Goal: Obtain resource: Download file/media

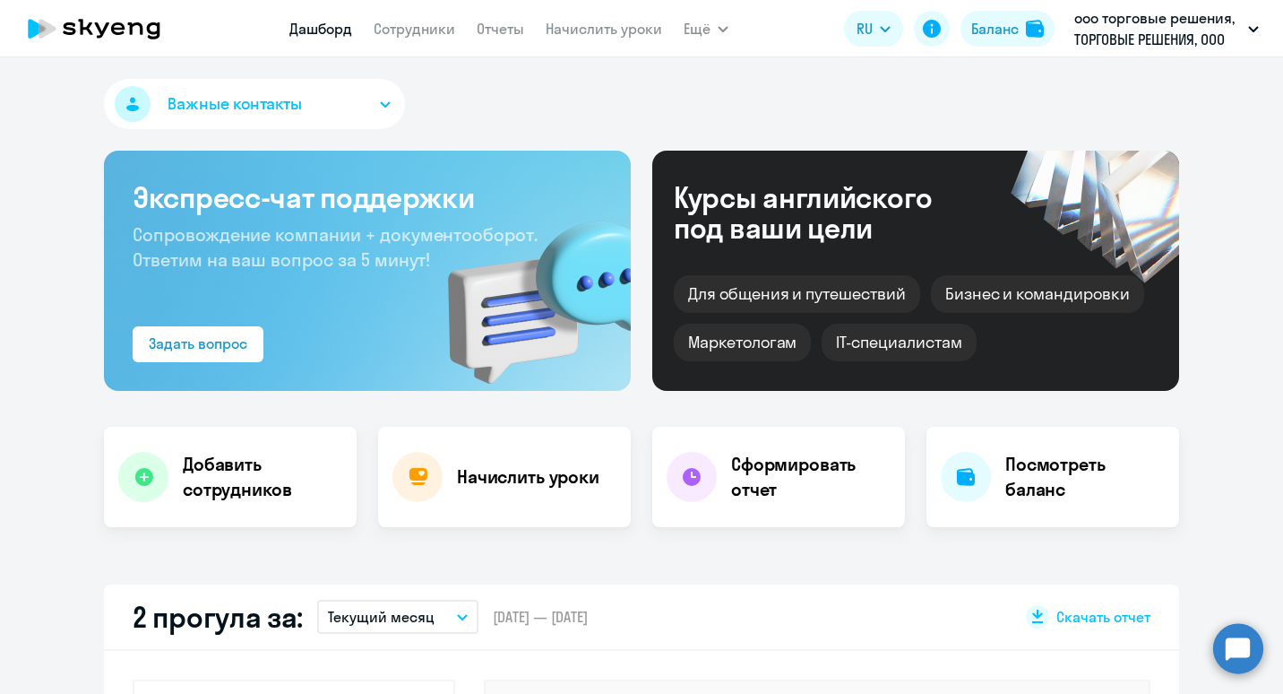
click at [501, 193] on img at bounding box center [526, 290] width 209 height 202
click at [169, 362] on div "Экспресс-чат поддержки Сопровождение компании + документооборот. Ответим на ваш…" at bounding box center [367, 271] width 527 height 240
click at [204, 341] on div "Задать вопрос" at bounding box center [198, 343] width 99 height 22
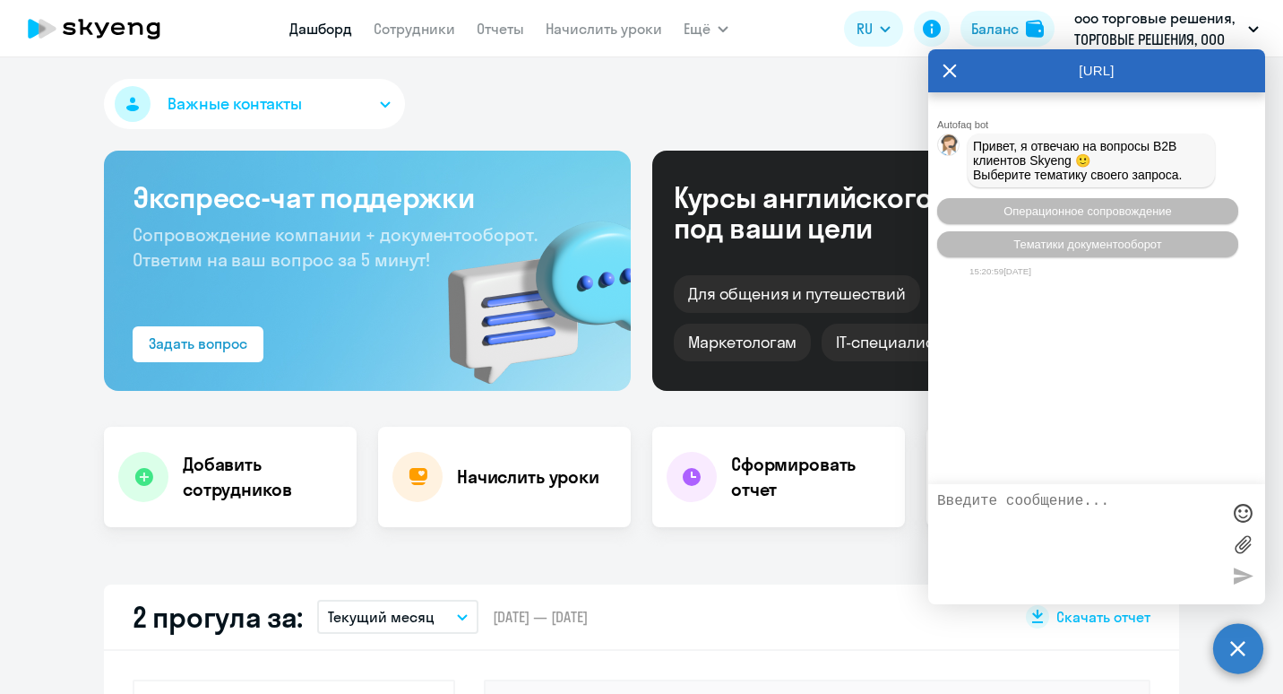
click at [1077, 549] on textarea at bounding box center [1078, 544] width 283 height 102
type textarea "L"
type textarea "Добрый день, н"
select select "30"
click at [980, 517] on textarea "Добрый день, просьба выставить счет сентябрь" at bounding box center [1078, 544] width 283 height 102
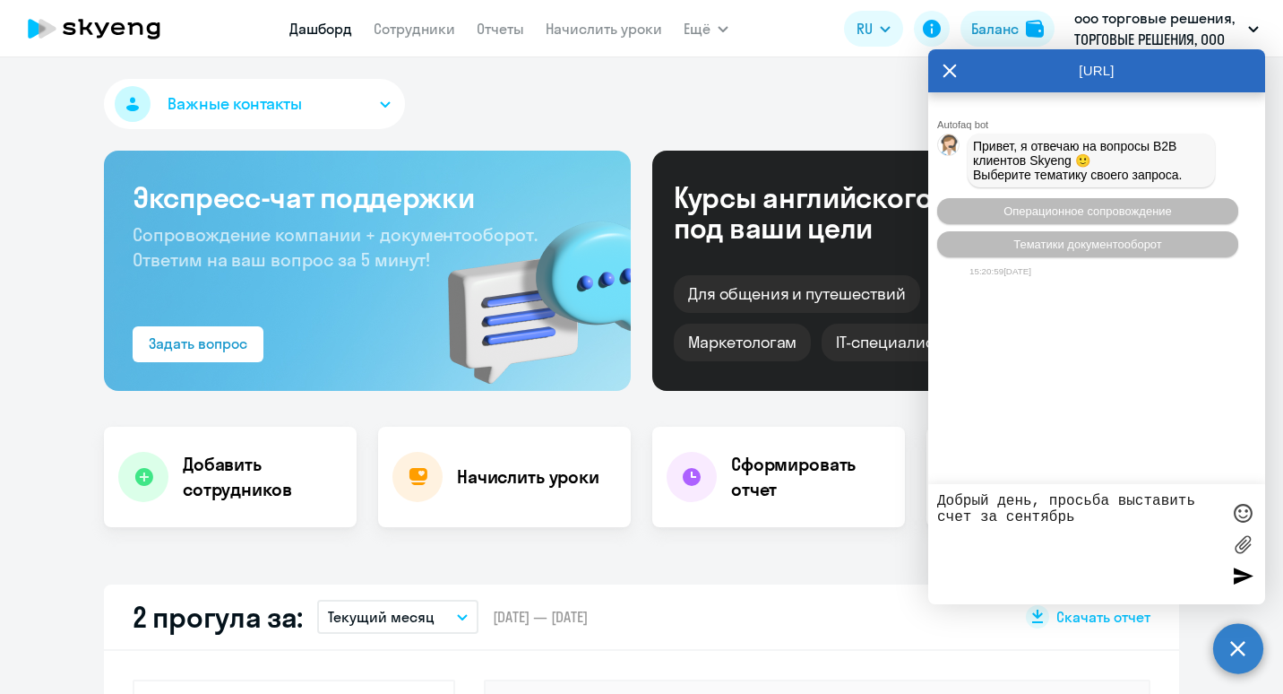
click at [1087, 521] on textarea "Добрый день, просьба выставить счет за сентябрь" at bounding box center [1078, 544] width 283 height 102
type textarea "Добрый день, просьба выставить счет за сентябрь ООО Торговые решения"
click at [1236, 566] on div at bounding box center [1242, 575] width 27 height 27
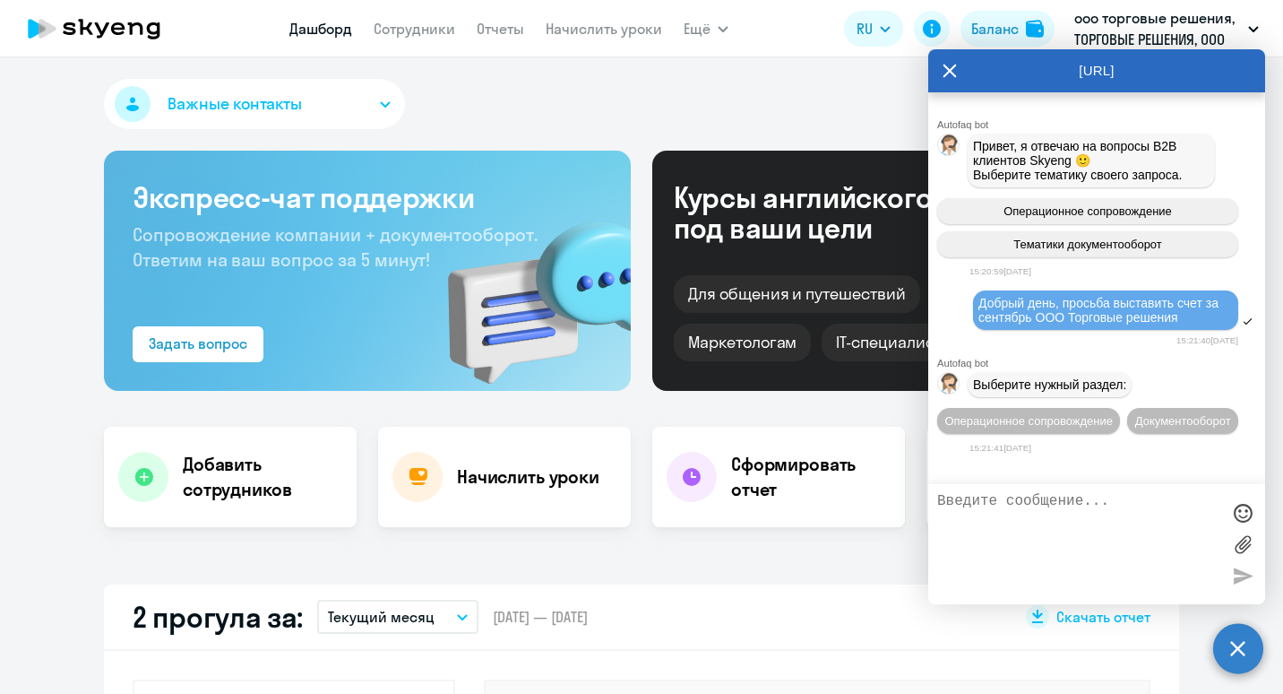
click at [1091, 543] on textarea at bounding box center [1078, 544] width 283 height 102
click at [1191, 427] on span "Документооборот" at bounding box center [1183, 420] width 96 height 13
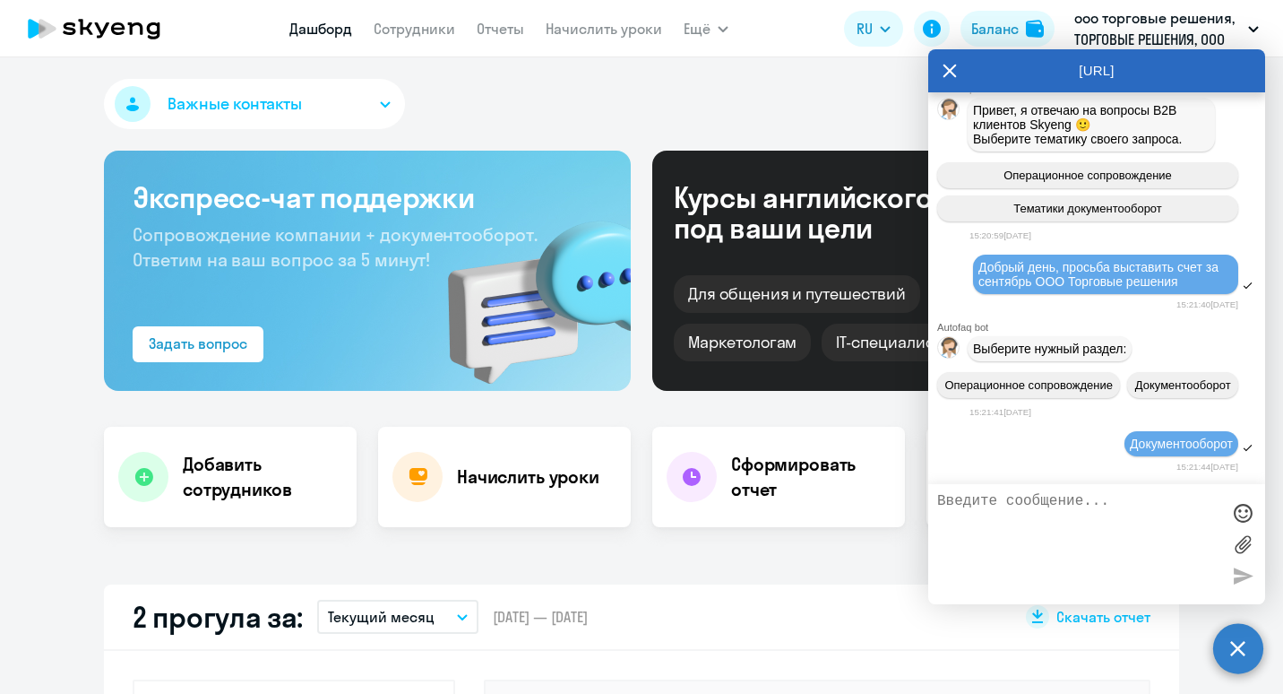
scroll to position [320, 0]
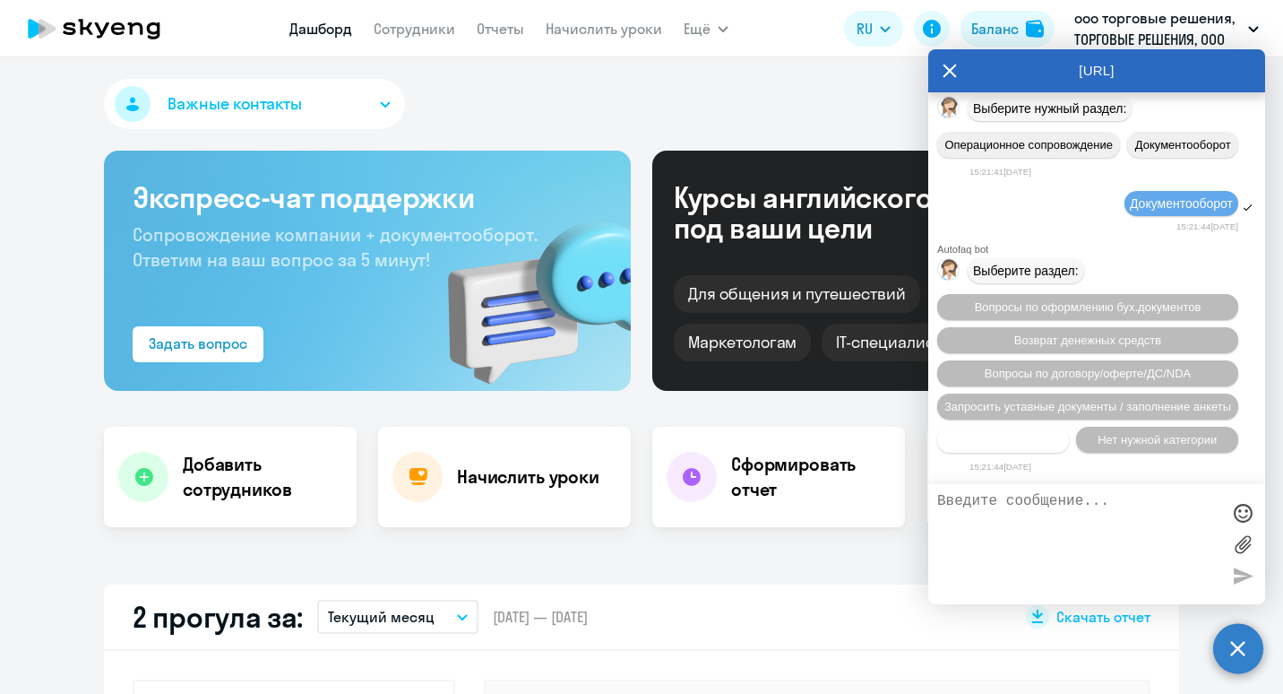
click at [1024, 434] on span "Прочие вопросы" at bounding box center [1004, 439] width 90 height 13
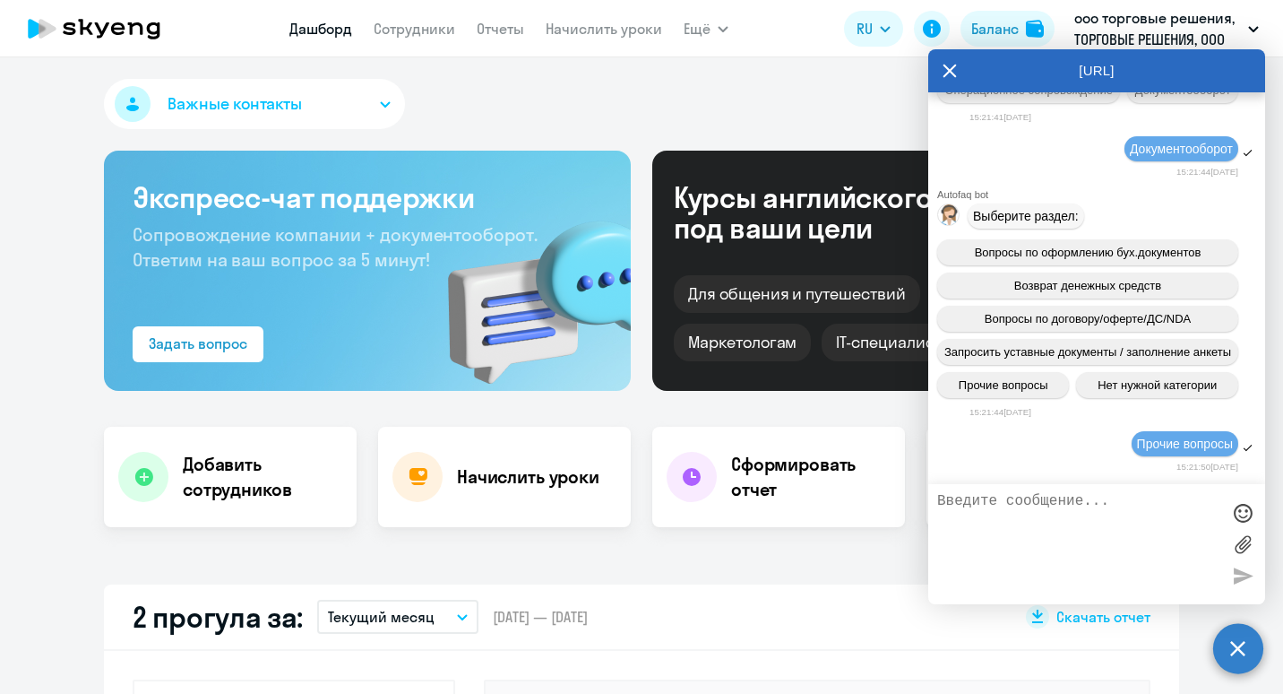
scroll to position [654, 0]
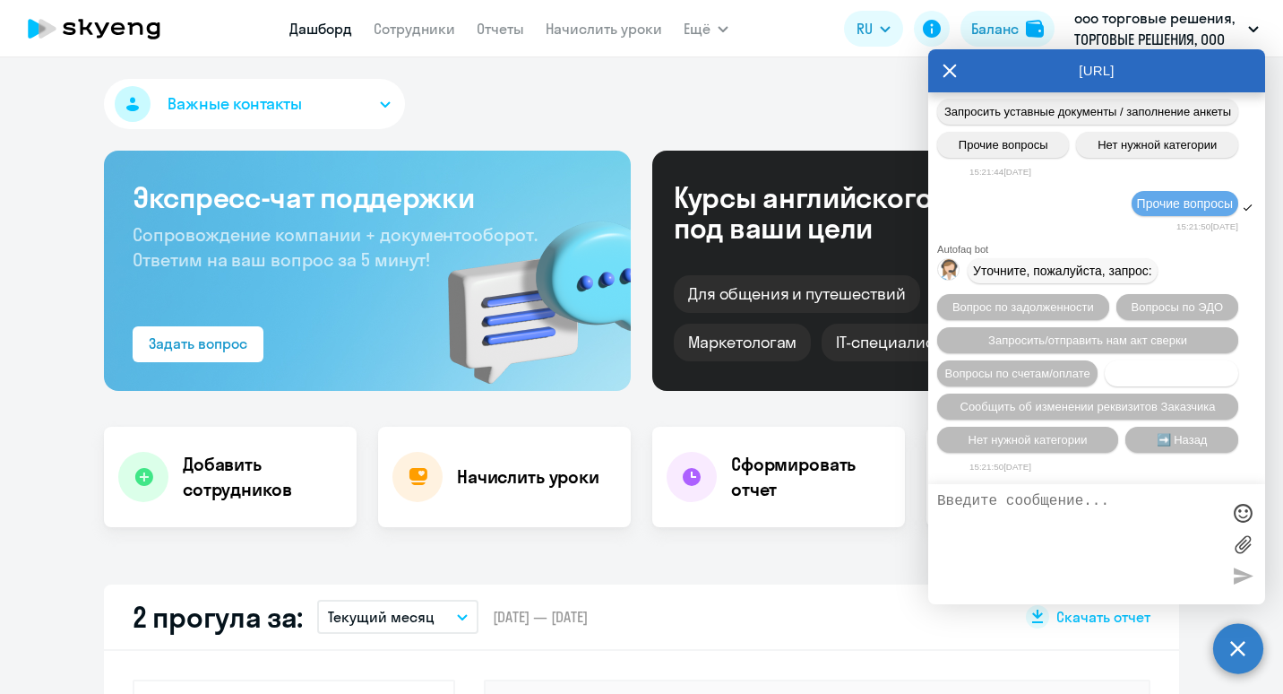
click at [1113, 367] on span "Отправка документов" at bounding box center [1172, 373] width 118 height 13
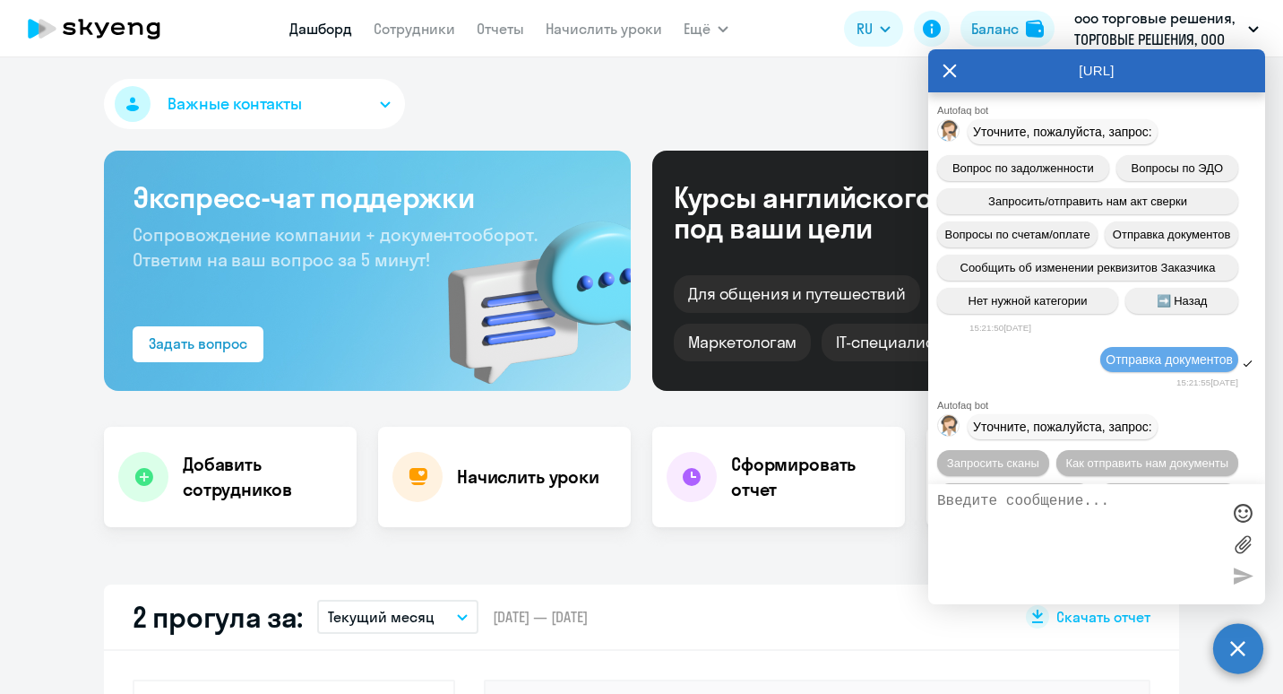
scroll to position [888, 0]
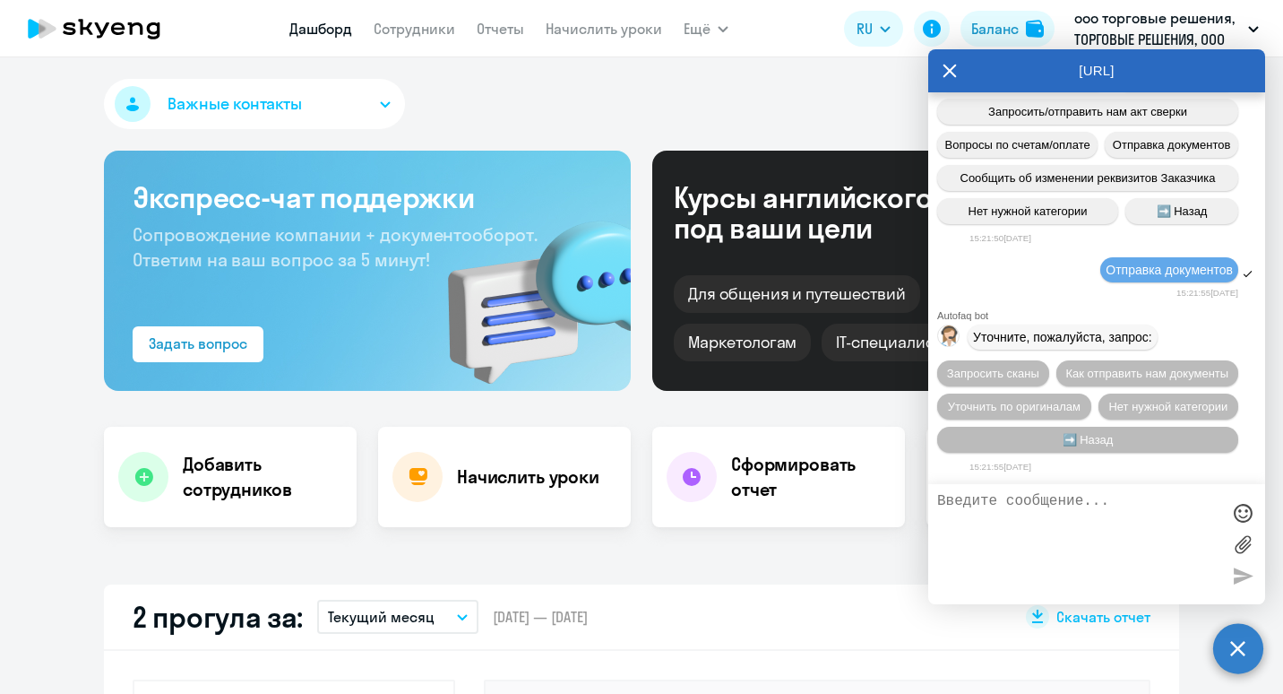
click at [1044, 534] on textarea at bounding box center [1078, 544] width 283 height 102
click at [1126, 367] on span "Как отправить нам документы" at bounding box center [1147, 373] width 163 height 13
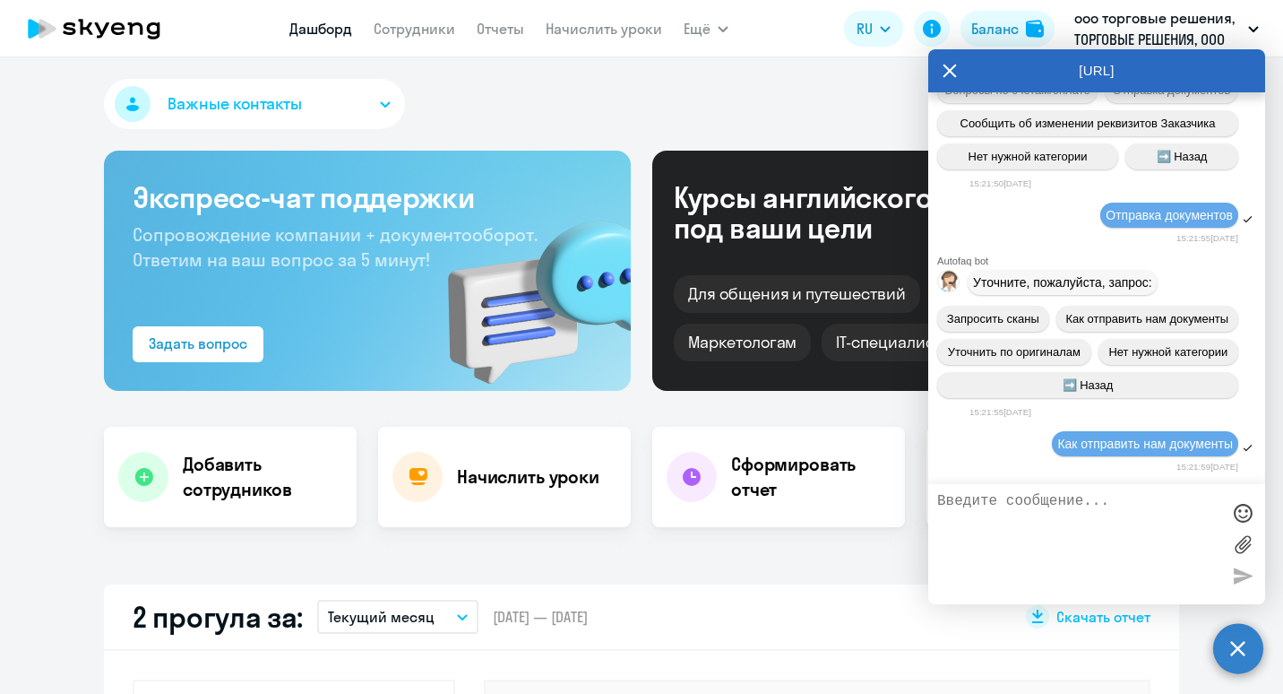
scroll to position [943, 0]
click at [1053, 492] on div at bounding box center [1096, 544] width 337 height 120
click at [1101, 527] on textarea at bounding box center [1078, 544] width 283 height 102
type textarea "Нужен счет за сентябрь. Документы все получены, кроме счета. Не можем оплатить"
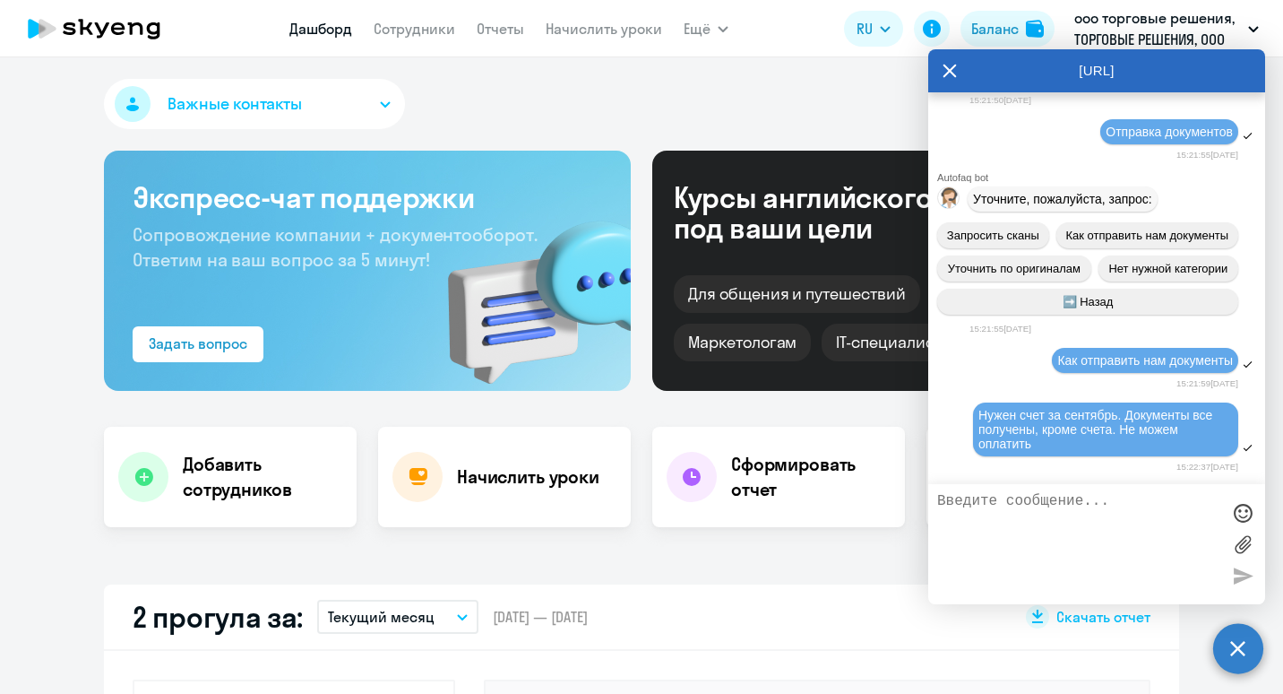
scroll to position [1109, 0]
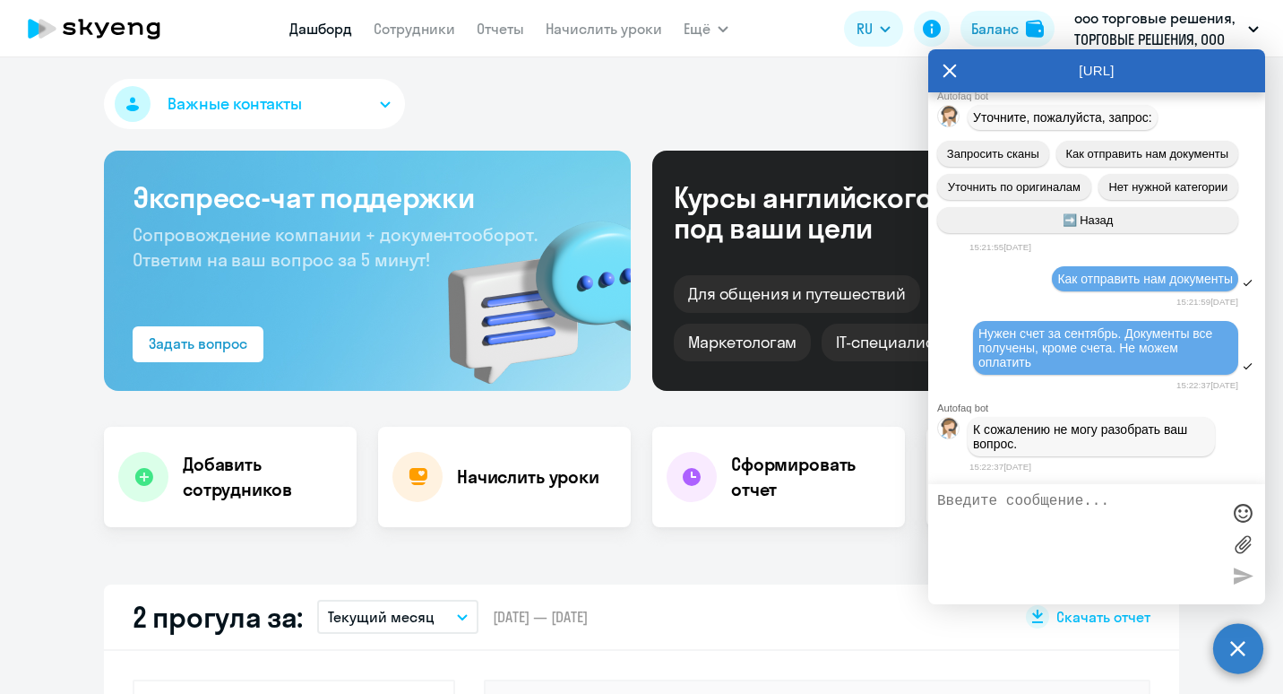
click at [1113, 517] on textarea at bounding box center [1078, 544] width 283 height 102
type textarea "Вы не выставили счет"
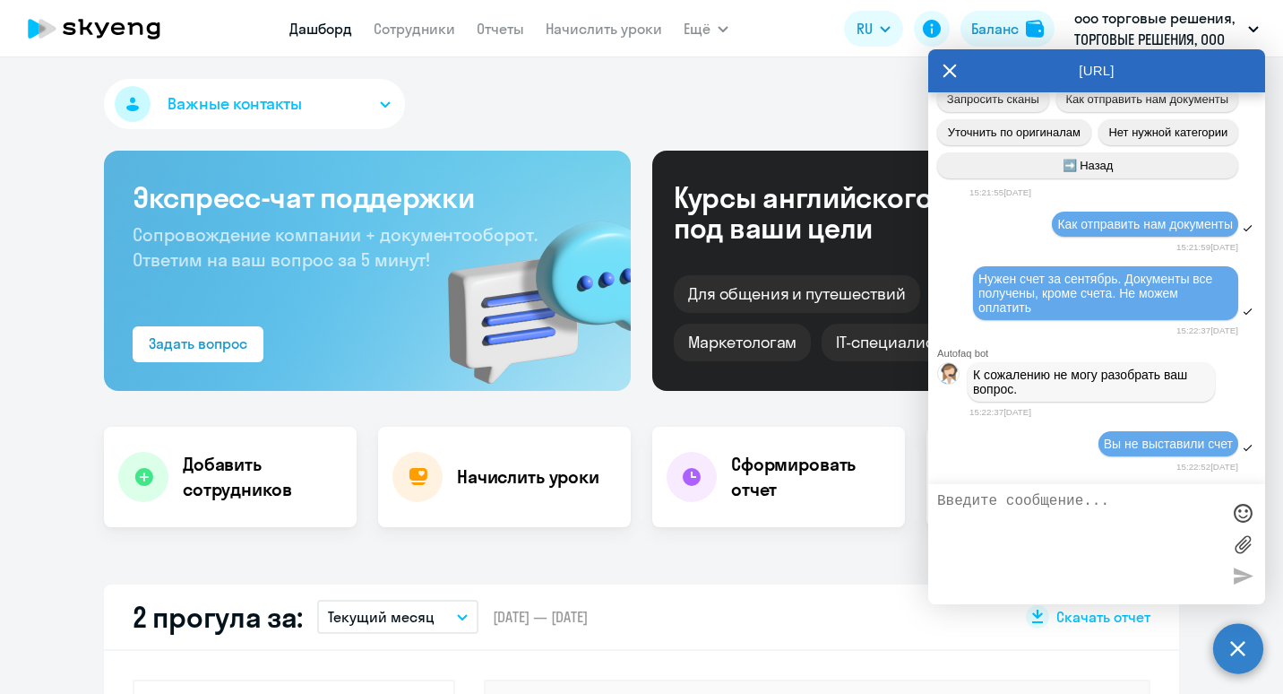
scroll to position [1165, 0]
click at [659, 619] on div "2 прогула за: Текущий месяц – [DATE] — [DATE] Скачать отчет" at bounding box center [641, 617] width 1075 height 66
click at [958, 68] on div "[URL]" at bounding box center [1096, 70] width 337 height 43
click at [951, 69] on icon at bounding box center [950, 71] width 13 height 13
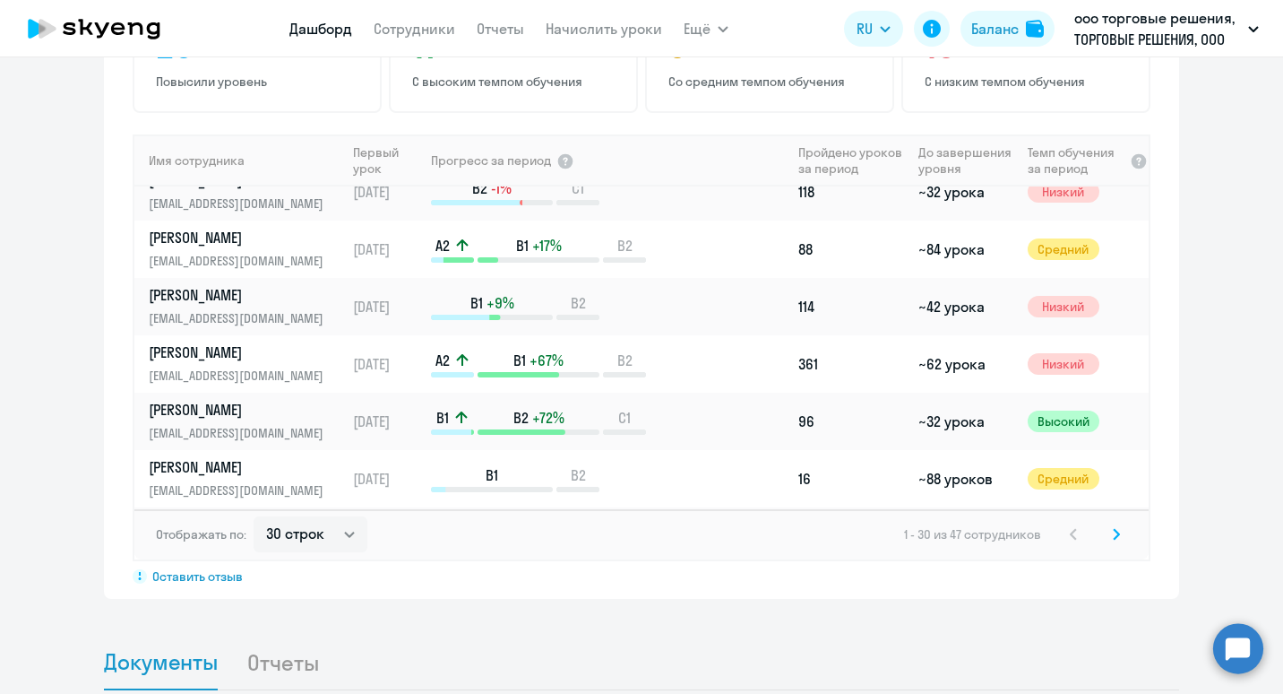
scroll to position [0, 0]
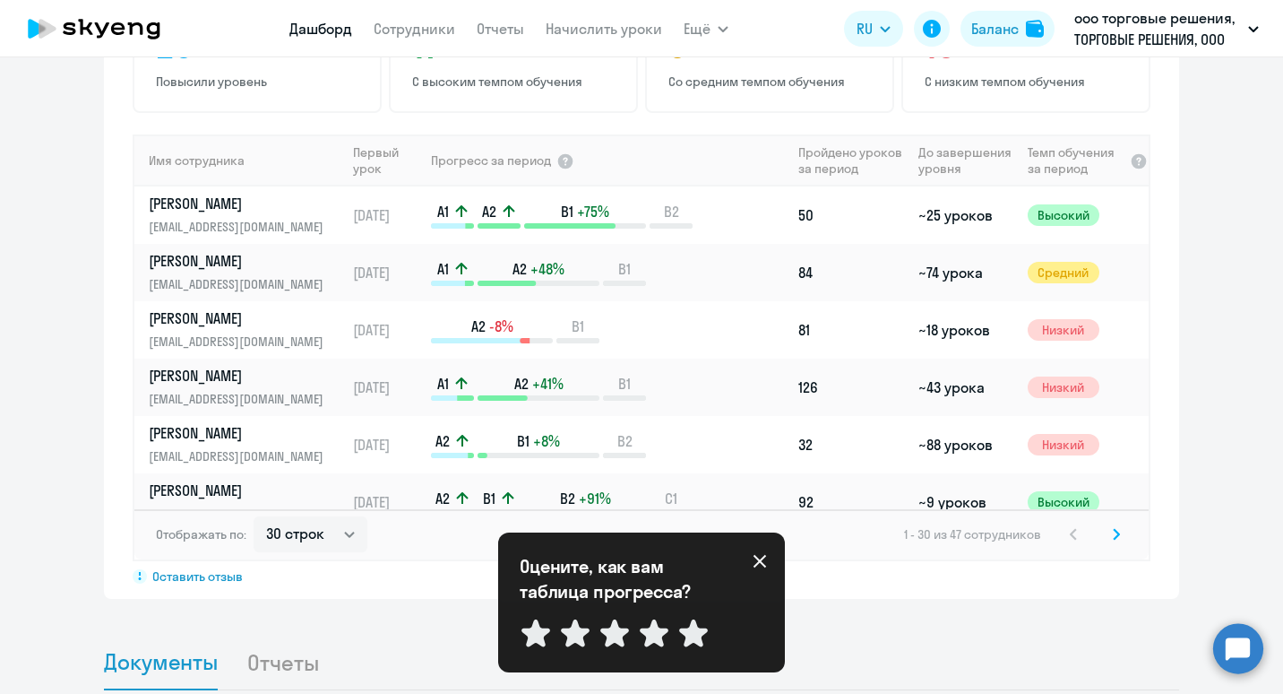
click at [764, 565] on icon at bounding box center [760, 561] width 13 height 13
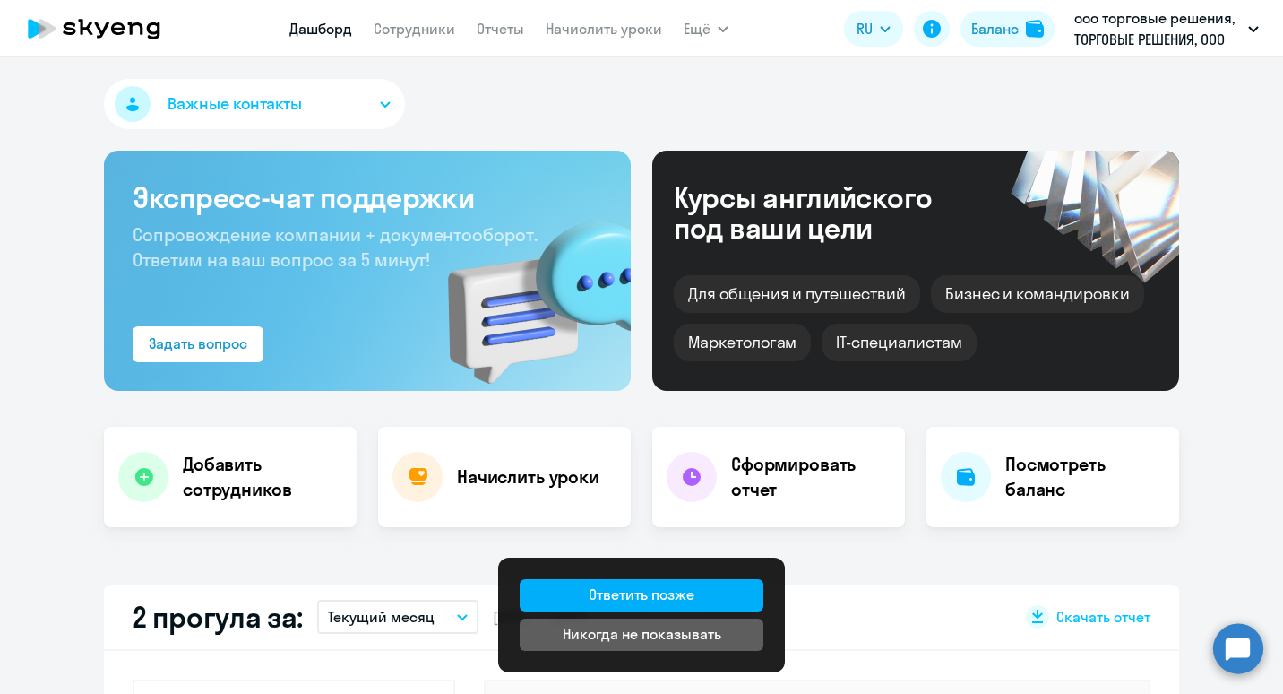
click at [381, 213] on h3 "Экспресс-чат поддержки" at bounding box center [368, 197] width 470 height 36
click at [209, 336] on div "Задать вопрос" at bounding box center [198, 343] width 99 height 22
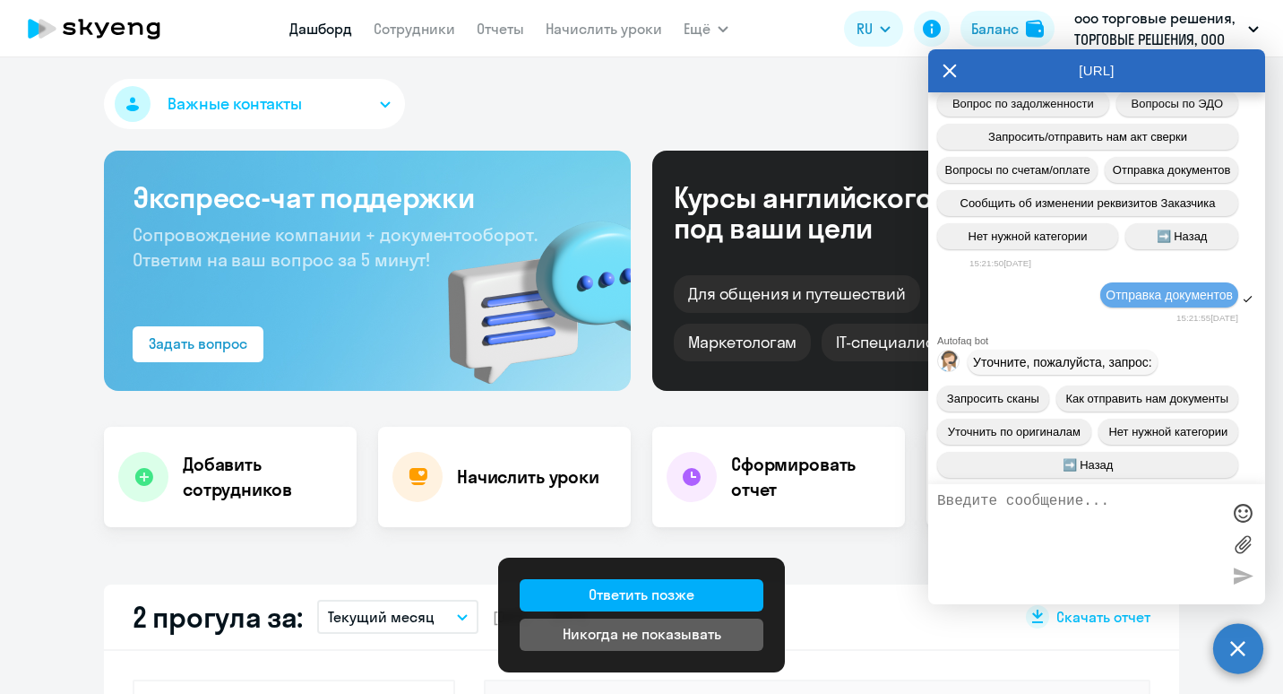
scroll to position [1165, 0]
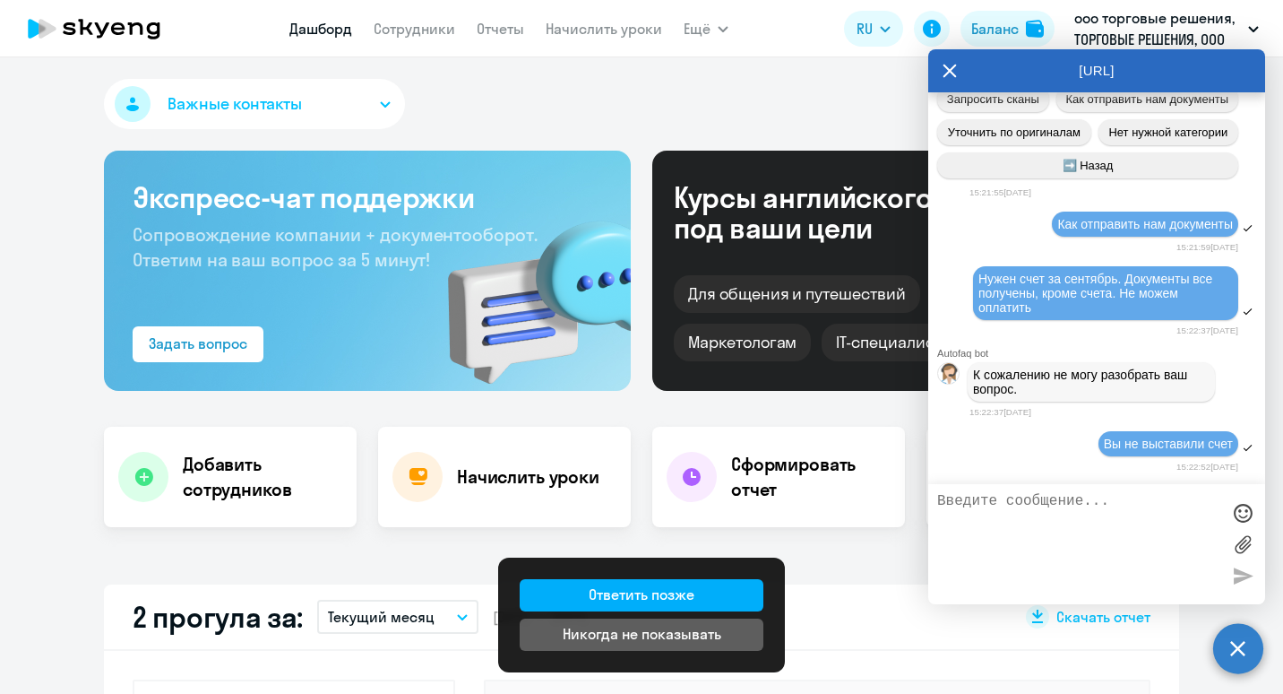
click at [990, 517] on textarea at bounding box center [1078, 544] width 283 height 102
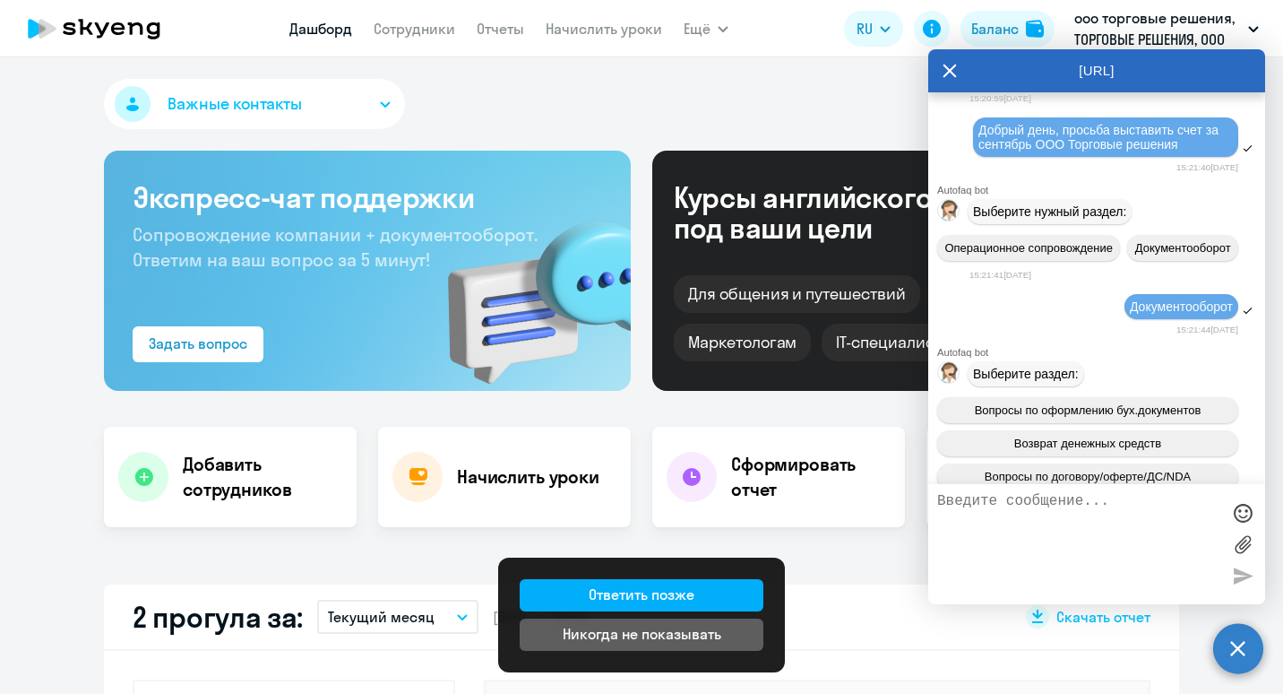
scroll to position [0, 0]
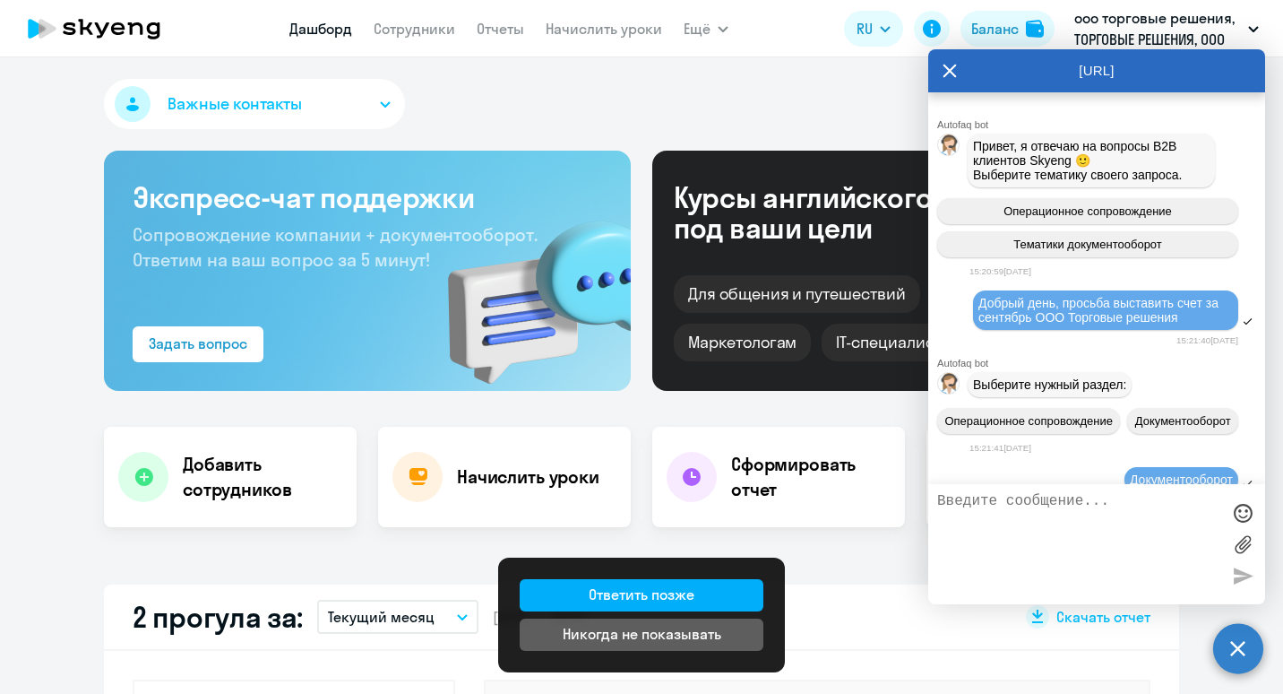
click at [956, 67] on icon at bounding box center [950, 70] width 14 height 43
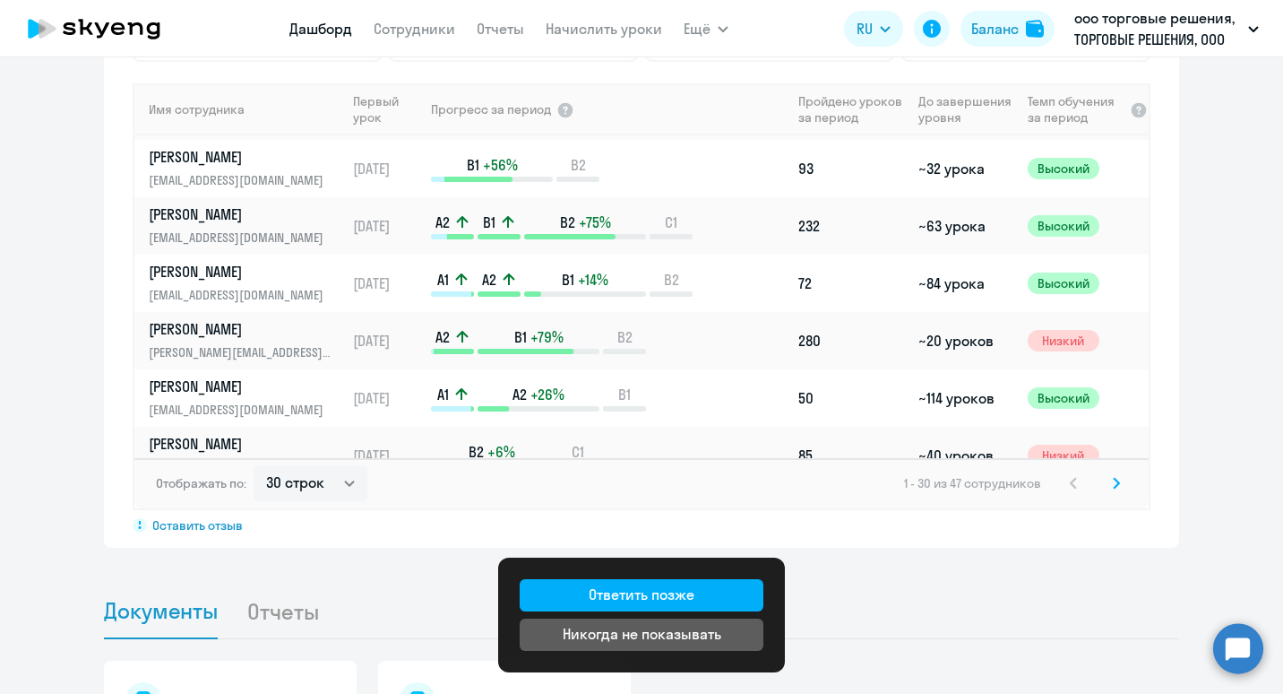
scroll to position [1398, 0]
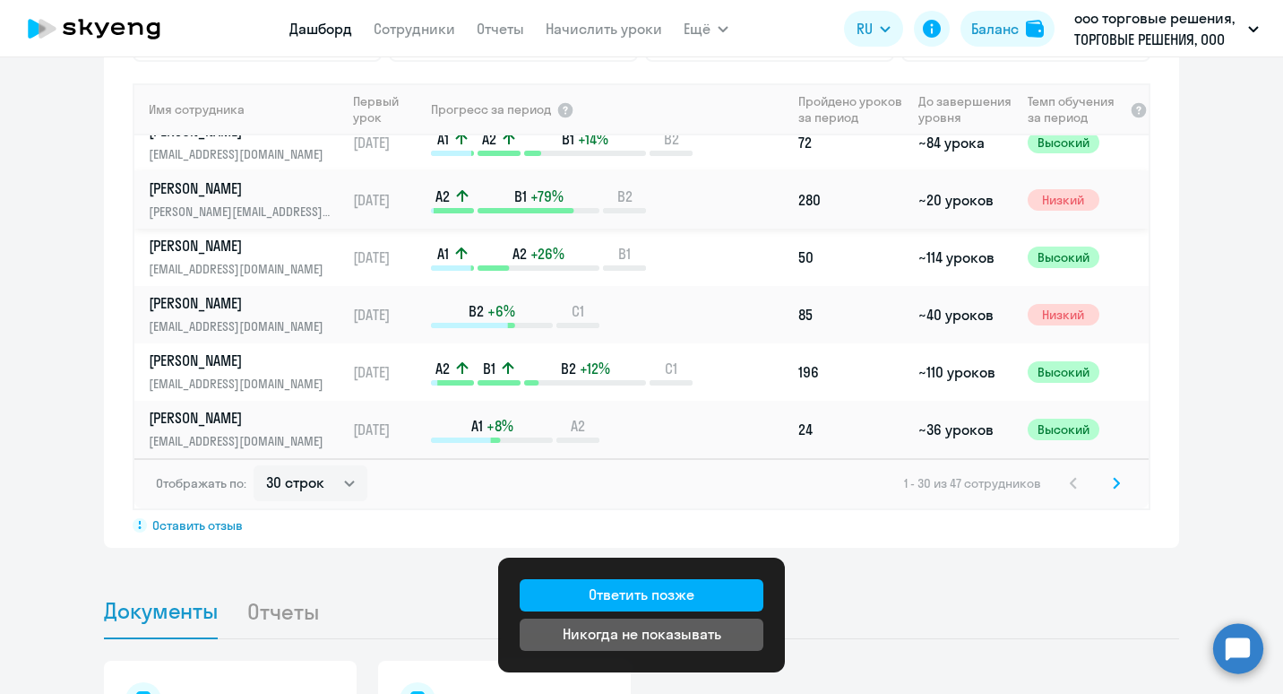
click at [251, 187] on p "[PERSON_NAME]" at bounding box center [241, 188] width 185 height 20
click at [306, 211] on p "[PERSON_NAME][EMAIL_ADDRESS][DOMAIN_NAME]" at bounding box center [241, 212] width 185 height 20
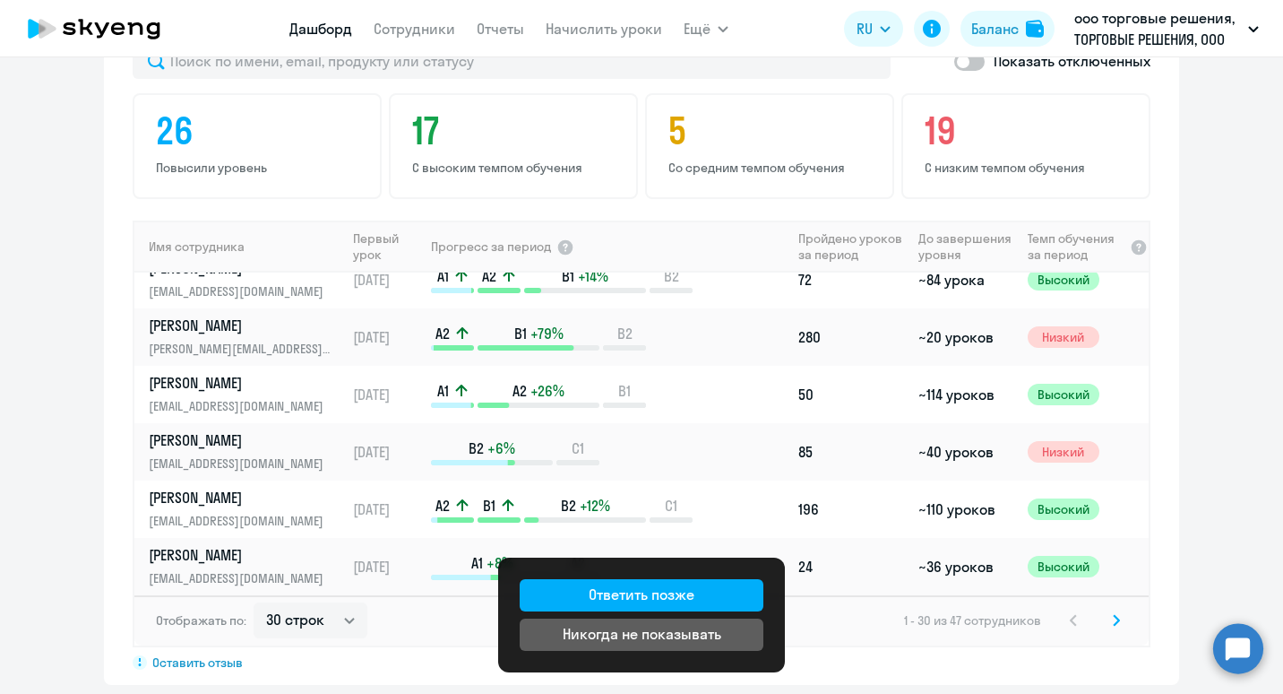
scroll to position [1108, 0]
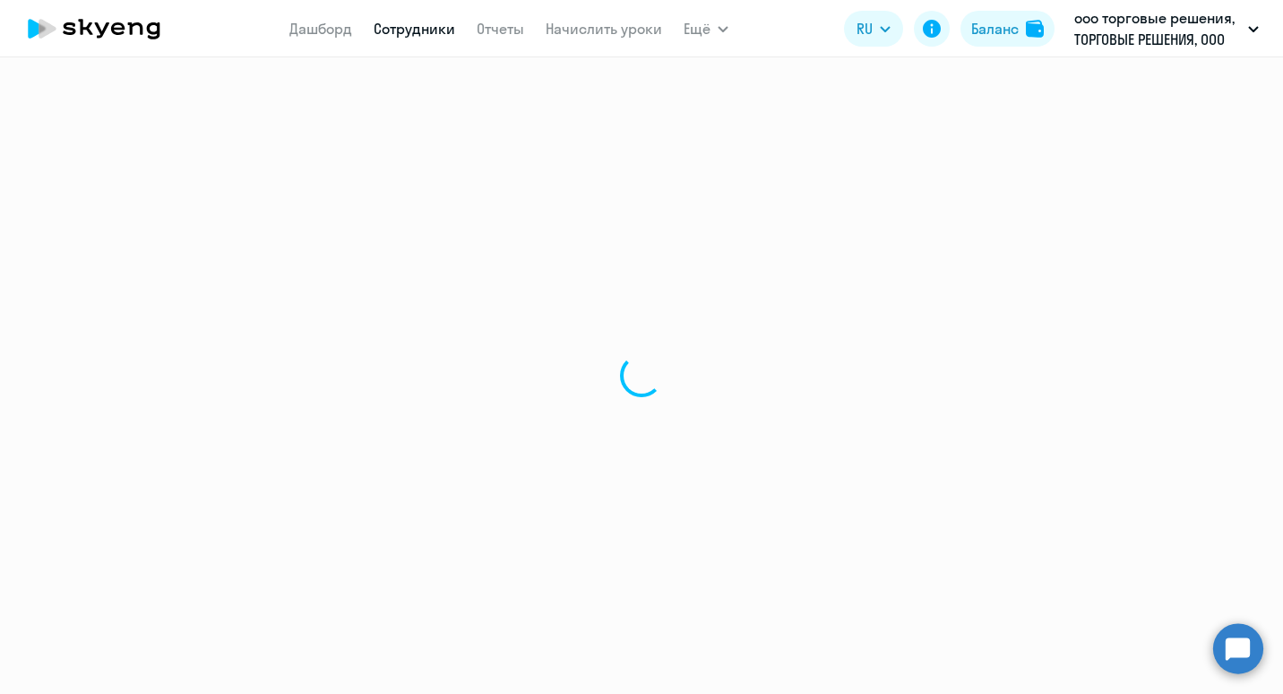
select select "english"
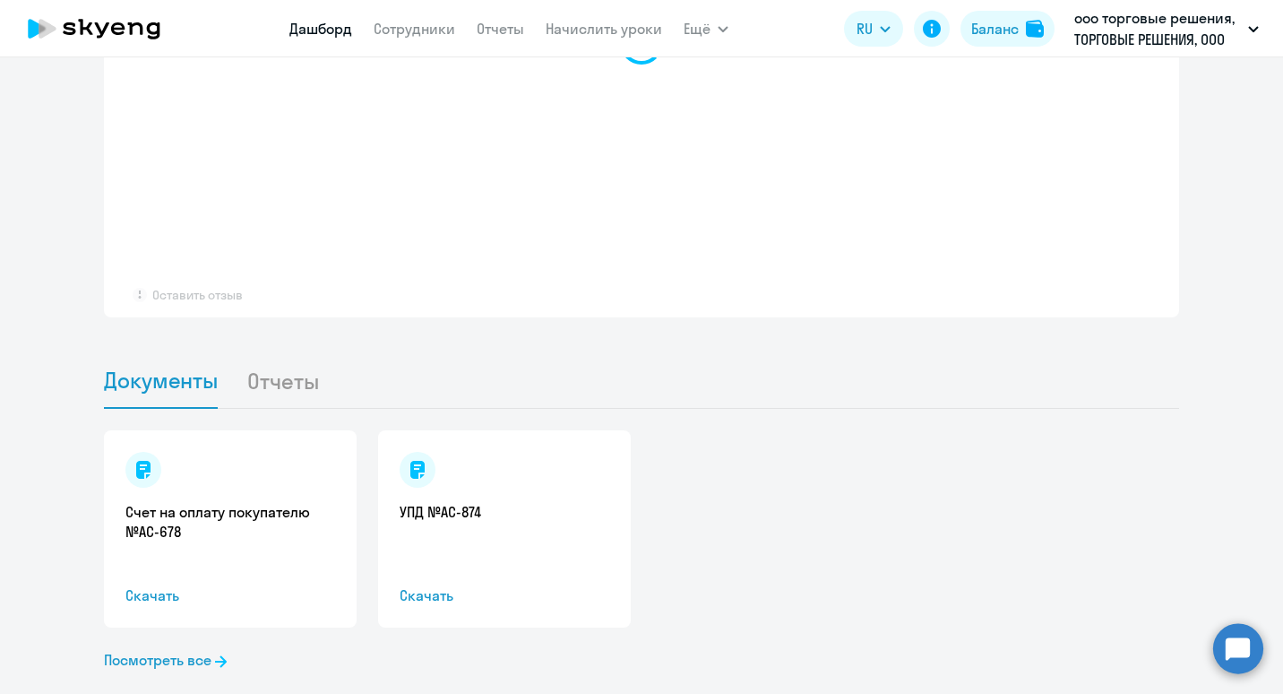
scroll to position [1448, 0]
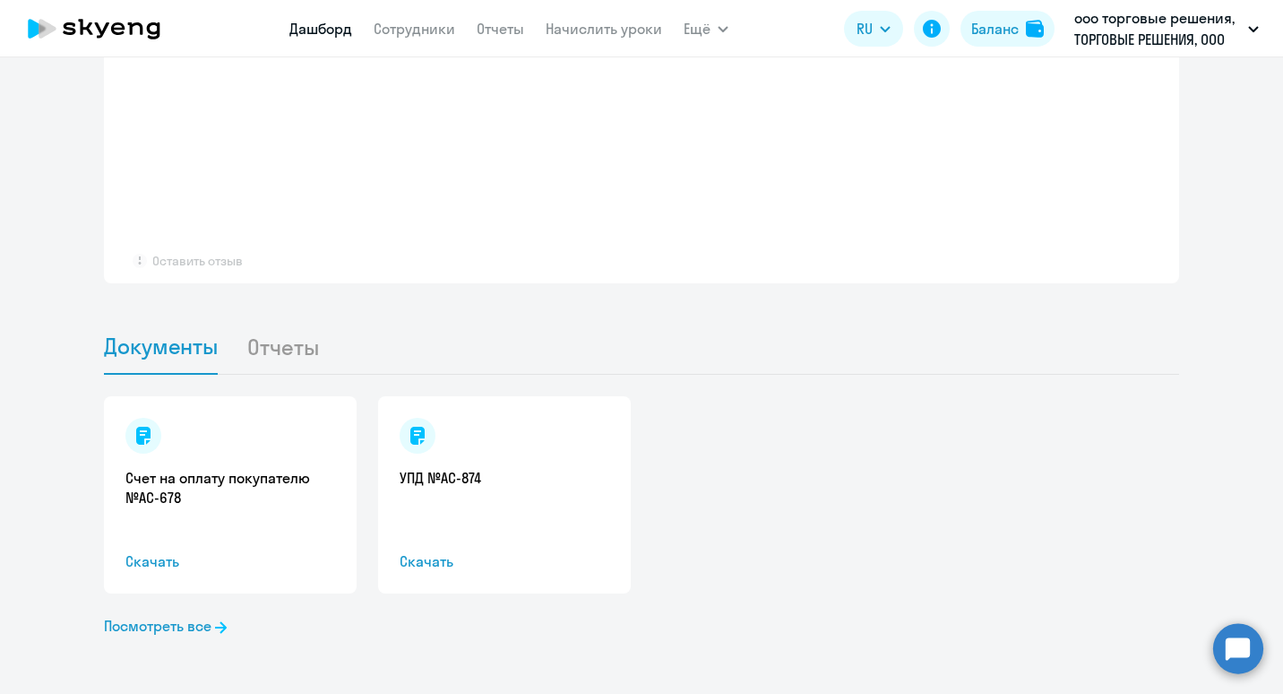
drag, startPoint x: 224, startPoint y: 527, endPoint x: 138, endPoint y: 511, distance: 87.5
click at [138, 511] on div "Счет на оплату покупателю №AC-678 Скачать" at bounding box center [230, 494] width 253 height 197
click at [145, 561] on span "Скачать" at bounding box center [230, 561] width 210 height 22
select select "30"
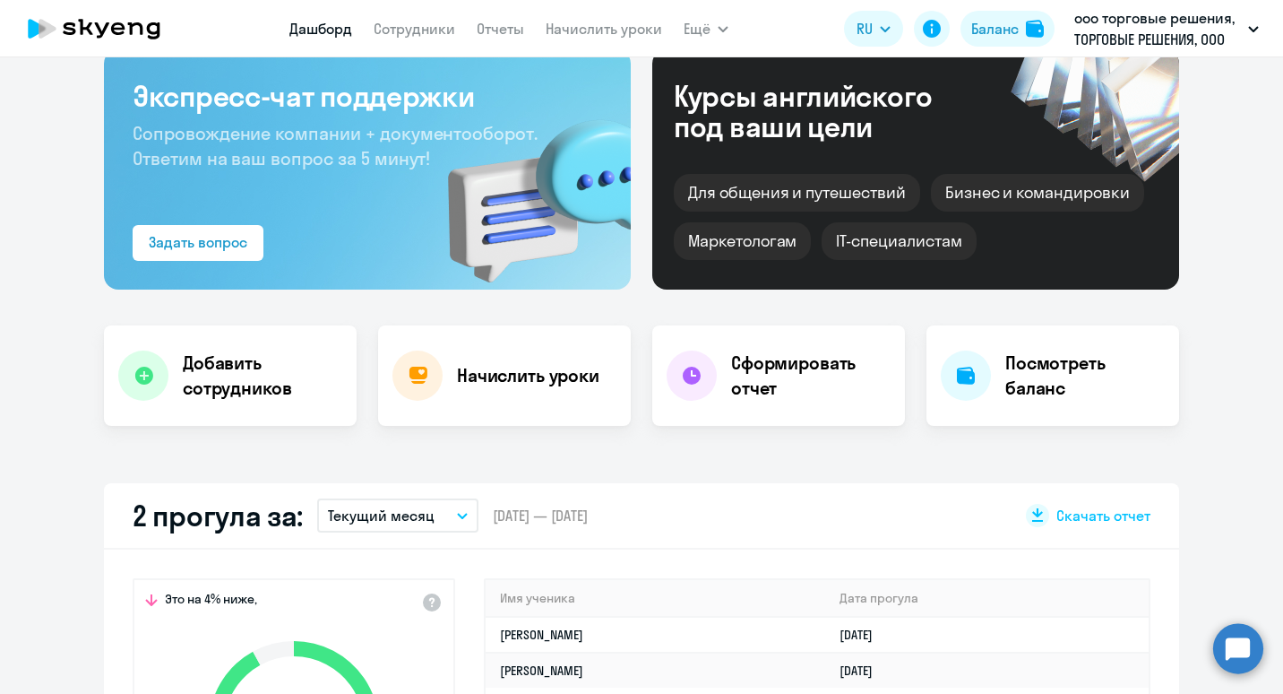
scroll to position [1531, 0]
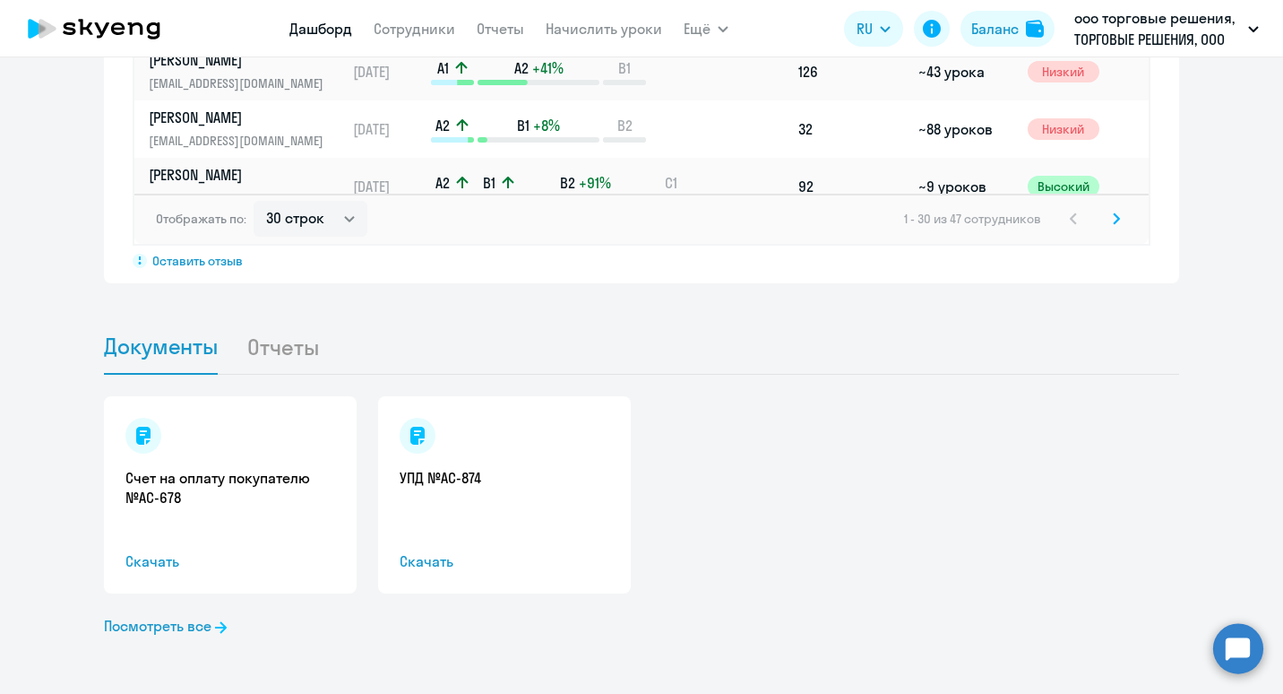
click at [143, 439] on div at bounding box center [143, 436] width 36 height 36
click at [133, 565] on span "Скачать" at bounding box center [230, 561] width 210 height 22
